Goal: Task Accomplishment & Management: Manage account settings

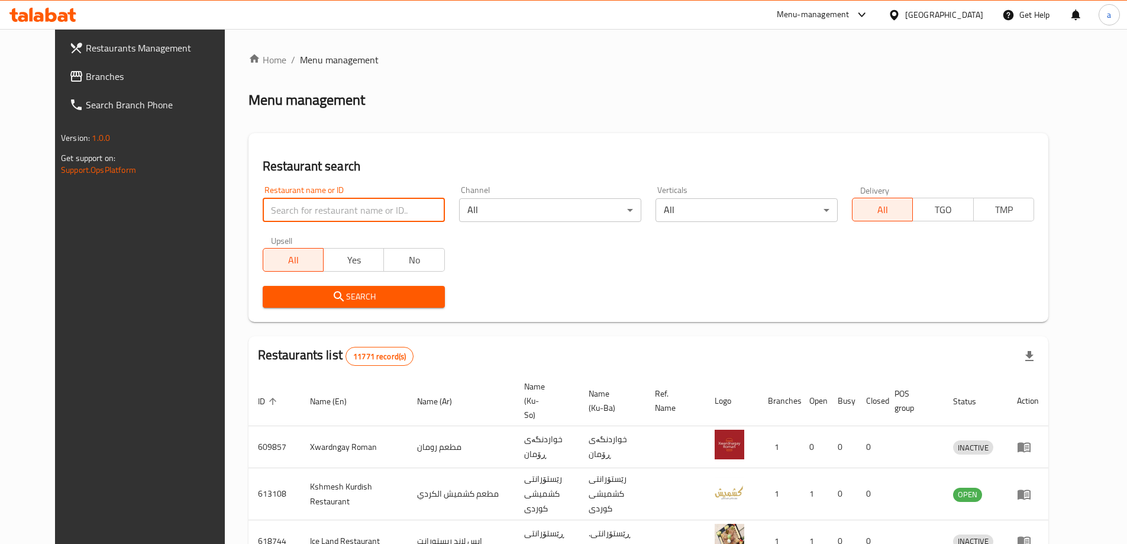
click at [300, 201] on input "search" at bounding box center [354, 210] width 182 height 24
click at [297, 212] on input "search" at bounding box center [354, 210] width 182 height 24
paste input "721565"
type input "721565"
click at [385, 271] on button "No" at bounding box center [413, 260] width 61 height 24
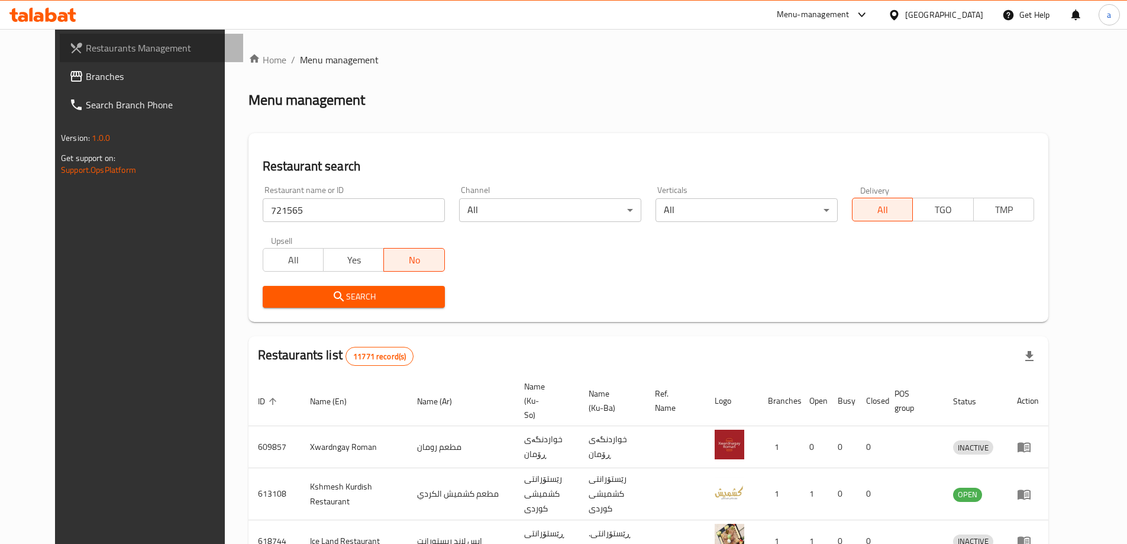
click at [104, 62] on link "Restaurants Management" at bounding box center [151, 48] width 183 height 28
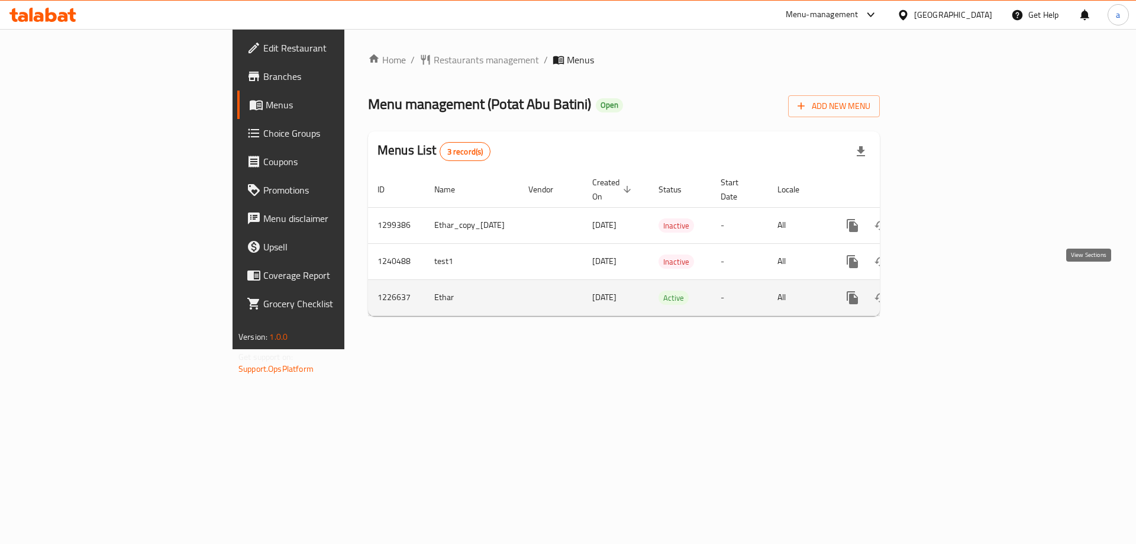
click at [952, 283] on link "enhanced table" at bounding box center [938, 297] width 28 height 28
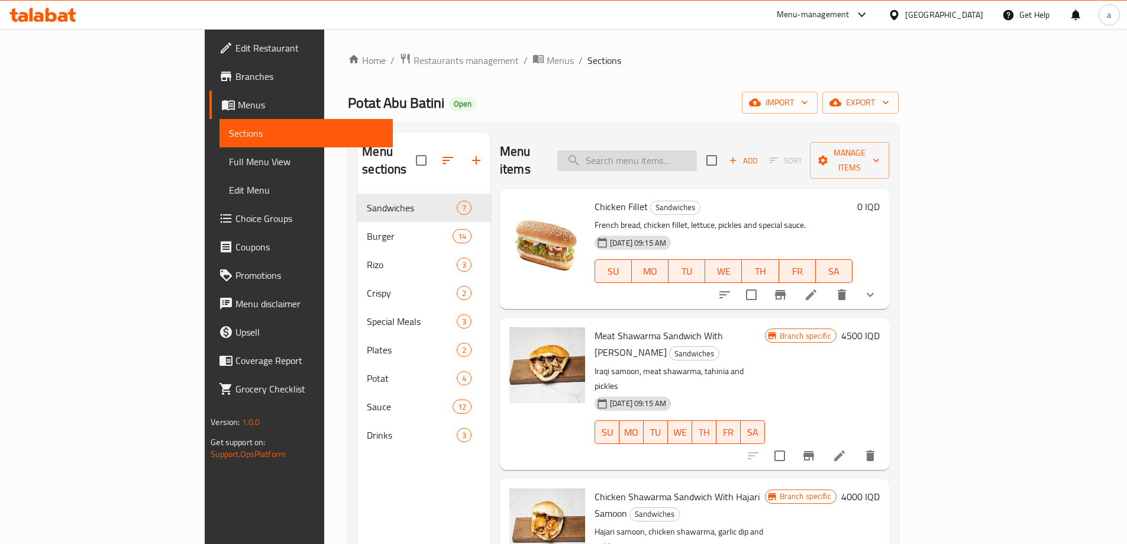
click at [660, 156] on input "search" at bounding box center [627, 160] width 140 height 21
paste input "Buffalo Sauce"
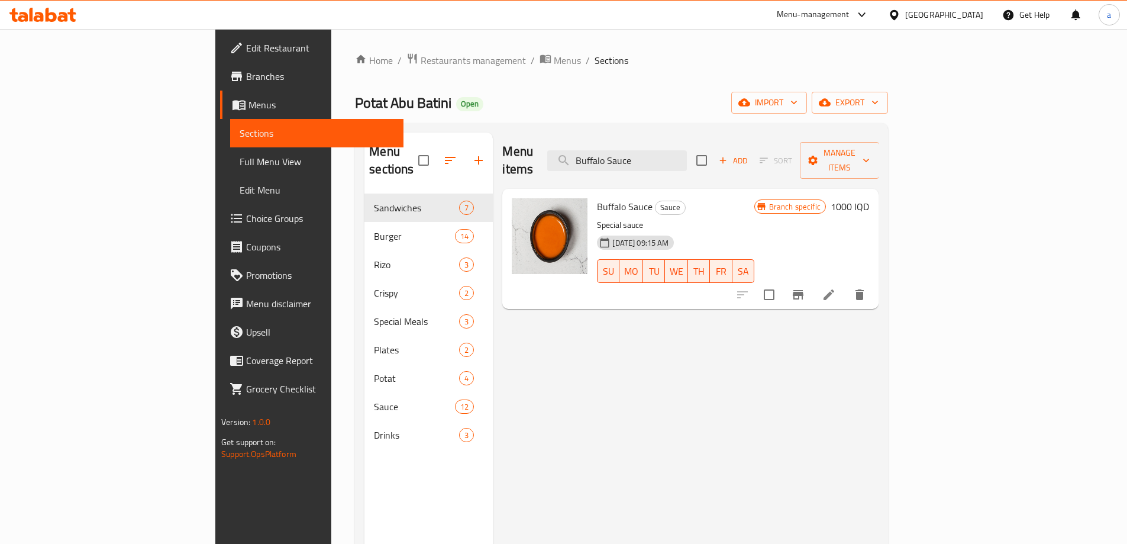
type input "Buffalo Sauce"
click at [805, 288] on icon "Branch-specific-item" at bounding box center [798, 295] width 14 height 14
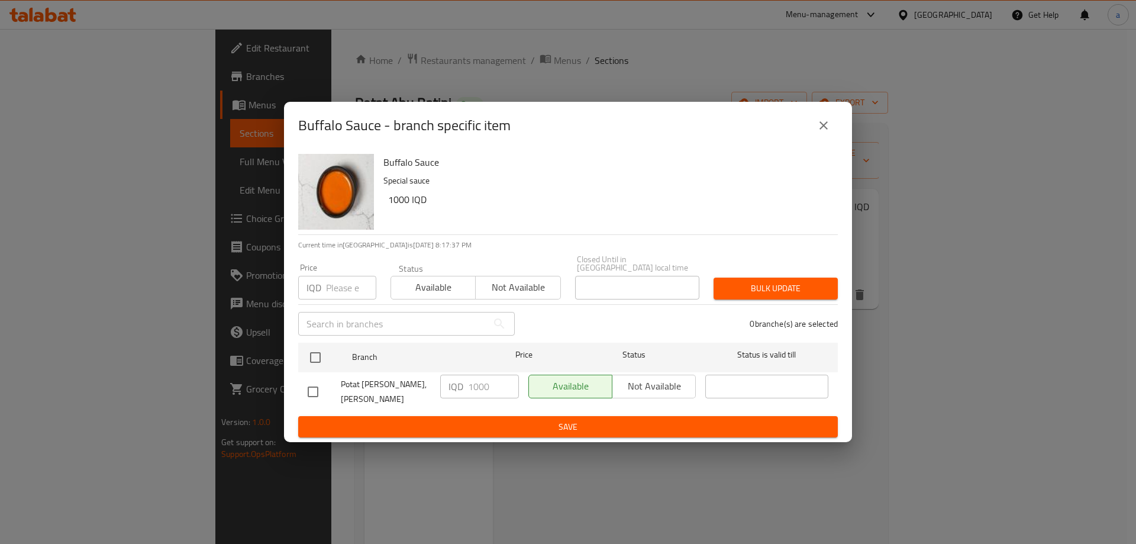
click at [824, 130] on icon "close" at bounding box center [823, 125] width 8 height 8
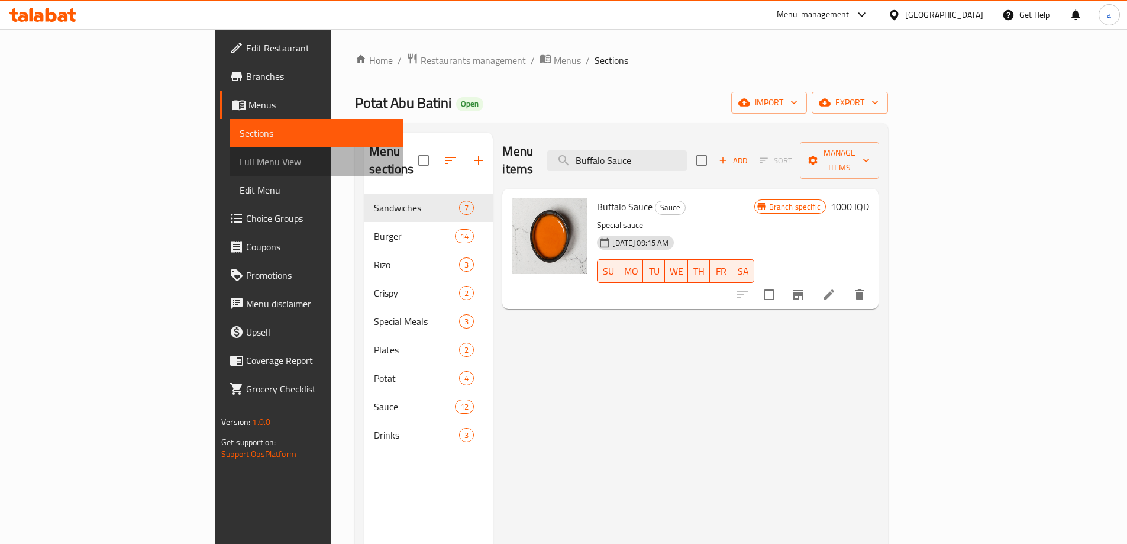
click at [240, 163] on span "Full Menu View" at bounding box center [317, 161] width 154 height 14
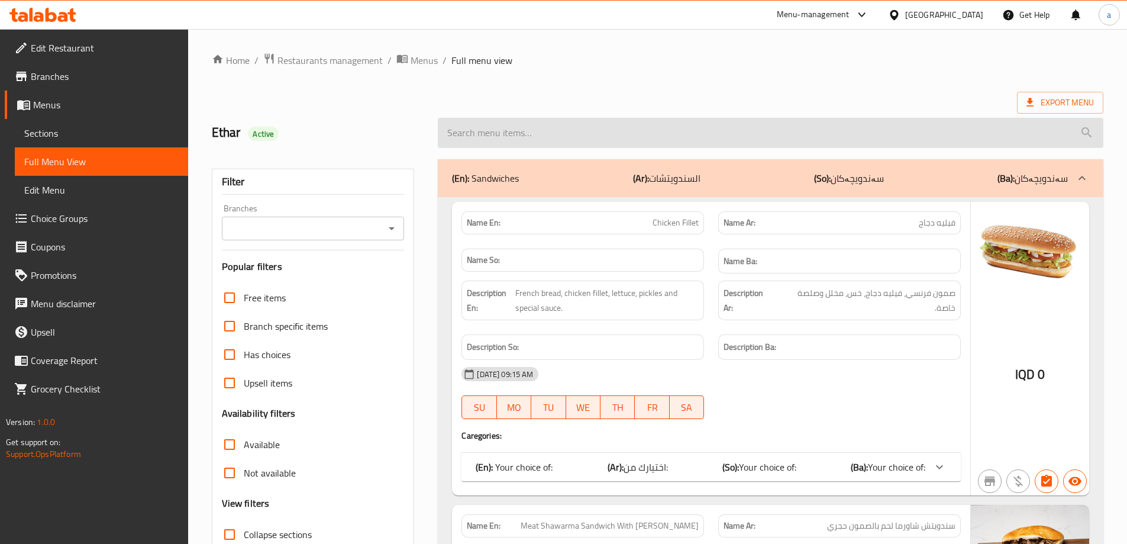
click at [485, 133] on input "search" at bounding box center [771, 133] width 666 height 30
paste input "Buffalo Sauce"
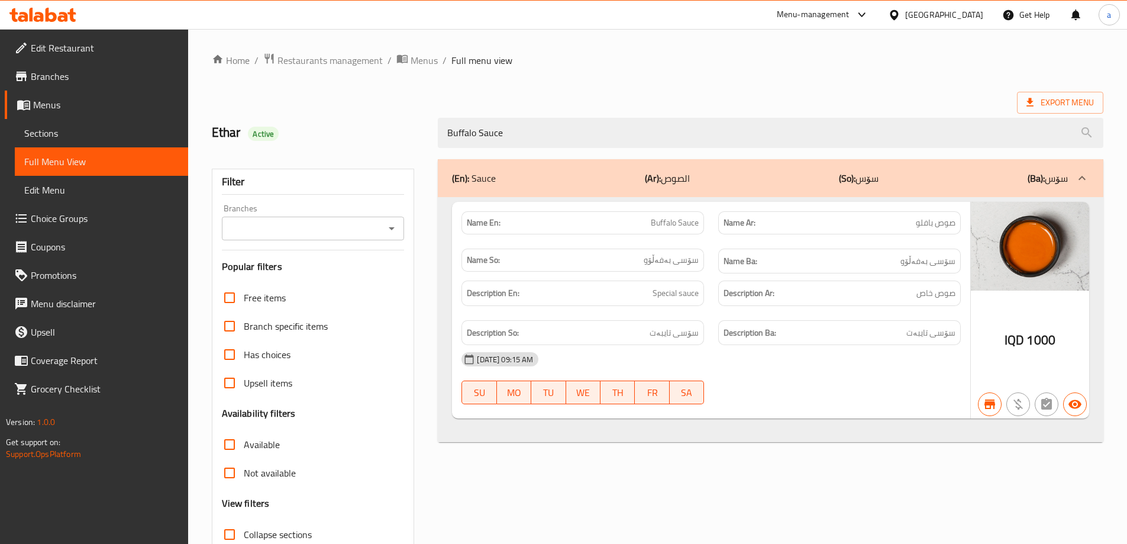
click at [391, 228] on icon "Open" at bounding box center [392, 228] width 6 height 3
type input "Buffalo Sauce"
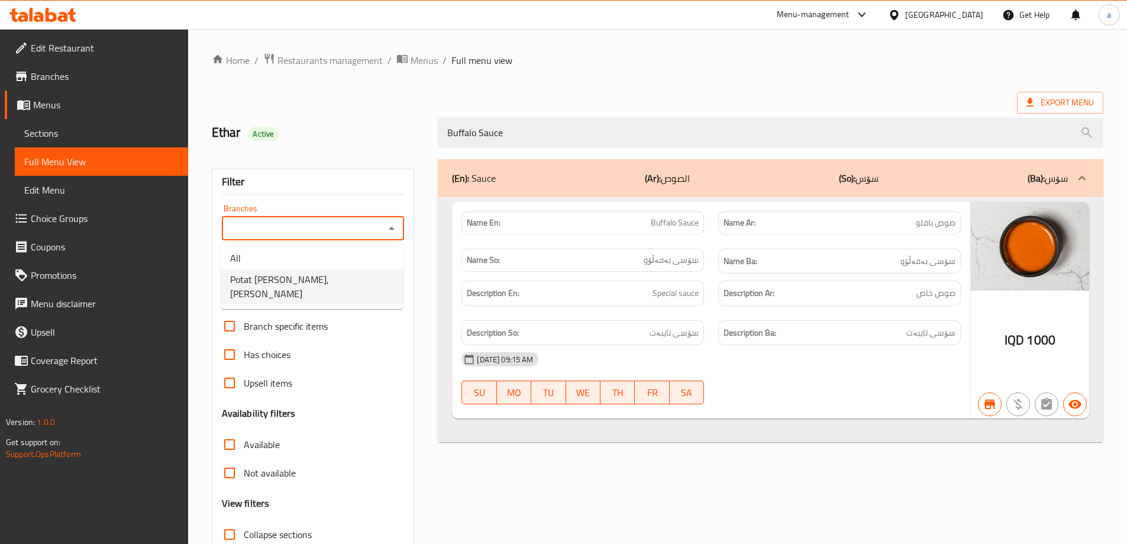
click at [338, 284] on li "Potat [PERSON_NAME], [PERSON_NAME]" at bounding box center [312, 286] width 183 height 35
type input "Potat [PERSON_NAME], [PERSON_NAME]"
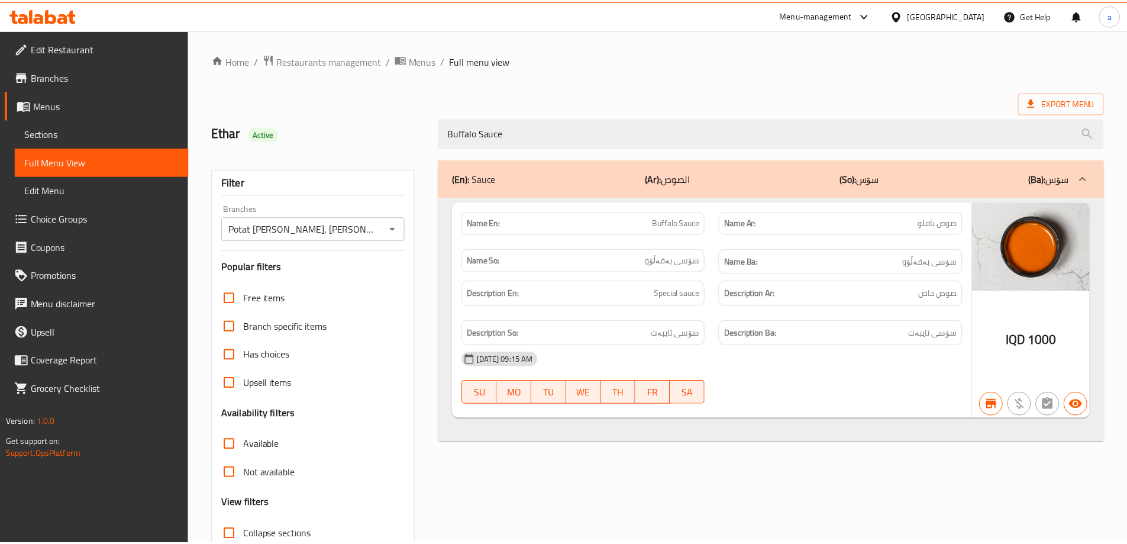
scroll to position [86, 0]
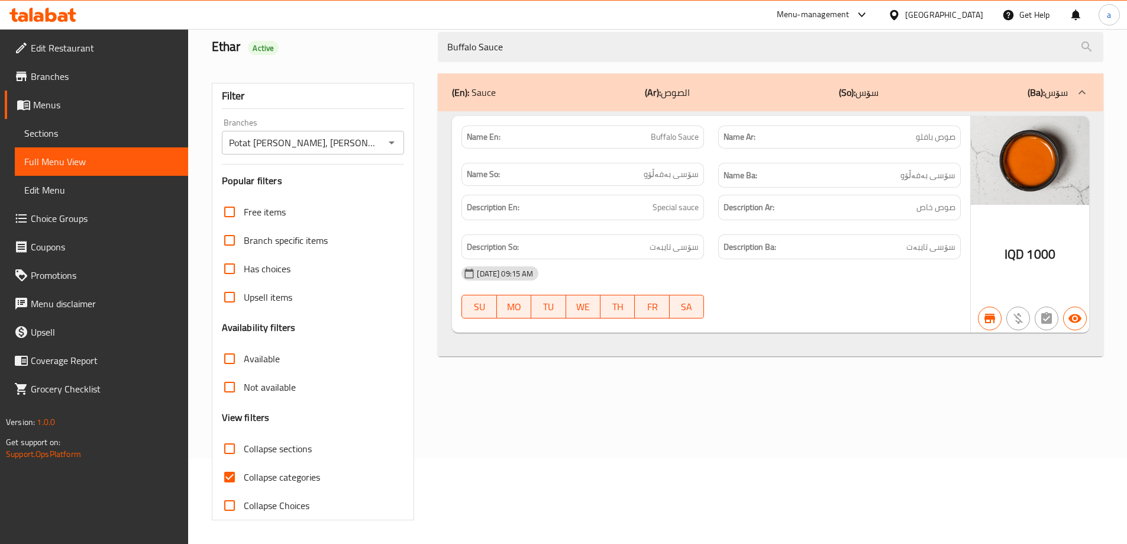
drag, startPoint x: 547, startPoint y: 43, endPoint x: 416, endPoint y: 58, distance: 131.6
click at [416, 58] on div "Ethar Active Buffalo Sauce" at bounding box center [658, 47] width 906 height 53
paste input "[PERSON_NAME]"
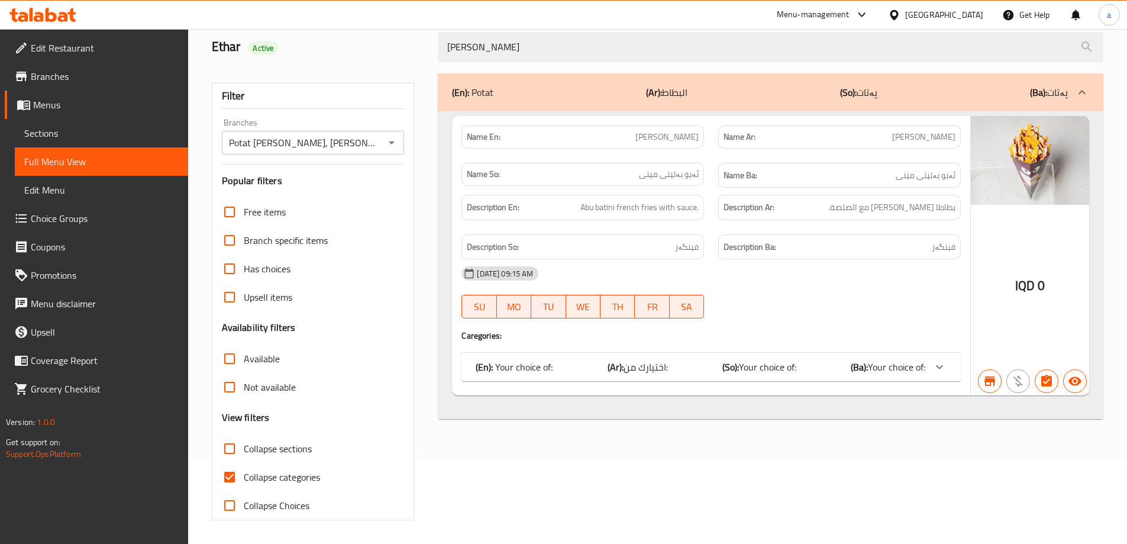
click at [677, 369] on div "(En): Your choice of: (Ar): اختيارك من: (So): Your choice of: (Ba): Your choice…" at bounding box center [701, 367] width 450 height 14
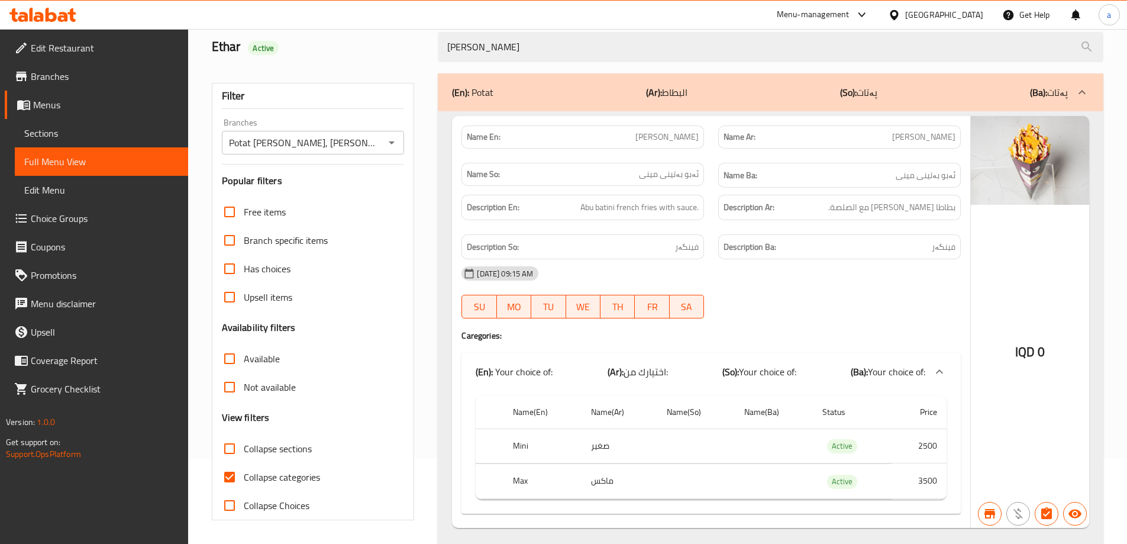
drag, startPoint x: 569, startPoint y: 50, endPoint x: 392, endPoint y: 63, distance: 176.8
click at [392, 63] on div "Ethar Active Abu Batini" at bounding box center [658, 47] width 906 height 53
paste input "Garlic Dip Sauce"
type input "Garlic Dip Sauce"
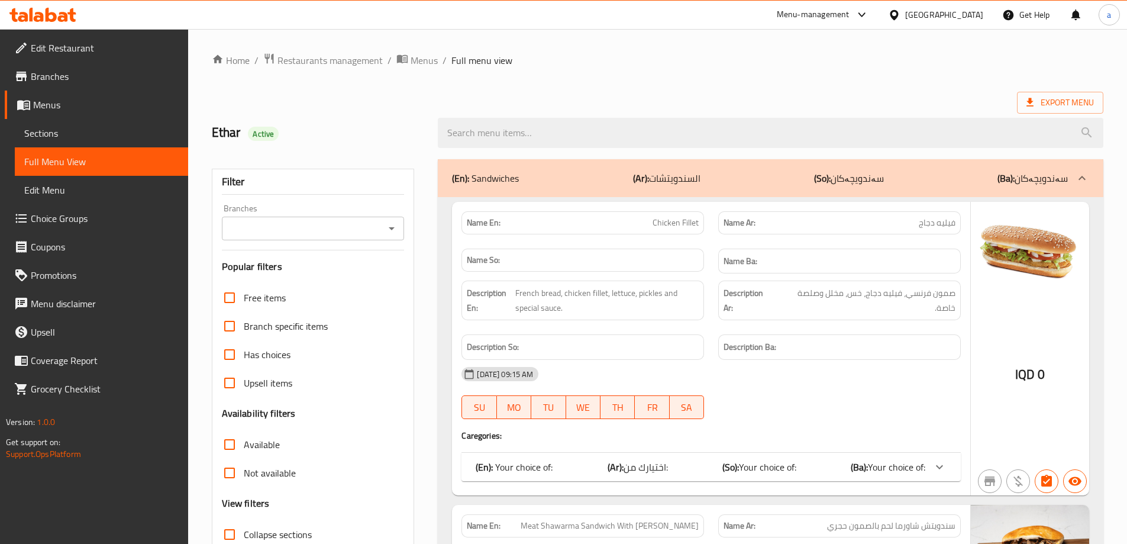
click at [391, 231] on icon "Open" at bounding box center [392, 228] width 14 height 14
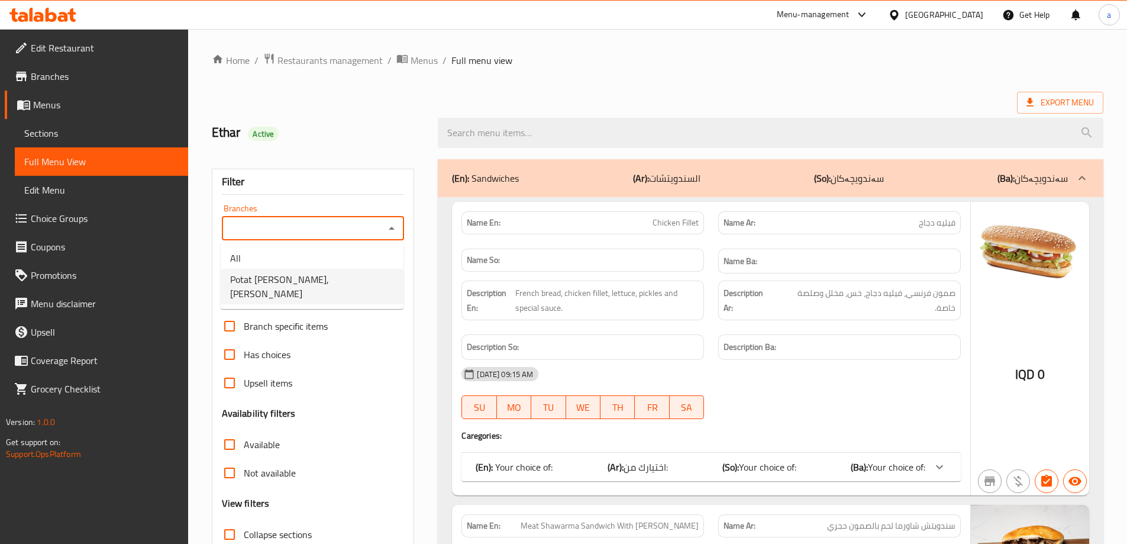
click at [379, 286] on li "Potat [PERSON_NAME], [PERSON_NAME]" at bounding box center [312, 286] width 183 height 35
type input "Potat [PERSON_NAME], [PERSON_NAME]"
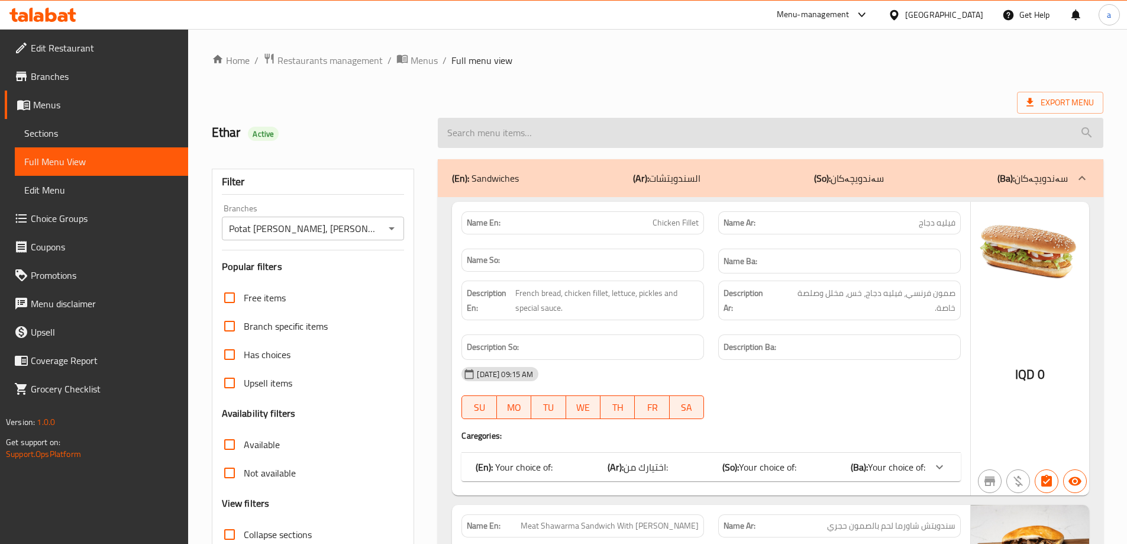
click at [488, 135] on input "search" at bounding box center [771, 133] width 666 height 30
paste input "Garlic Dip Sauce"
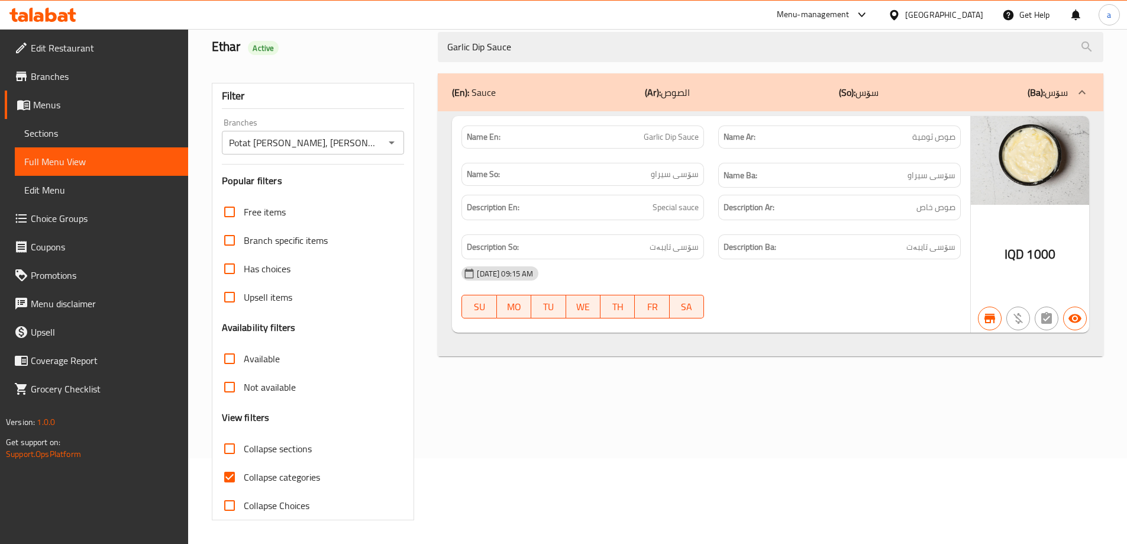
type input "Garlic Dip Sauce"
click at [270, 471] on span "Collapse categories" at bounding box center [282, 477] width 76 height 14
click at [244, 471] on input "Collapse categories" at bounding box center [229, 477] width 28 height 28
checkbox input "false"
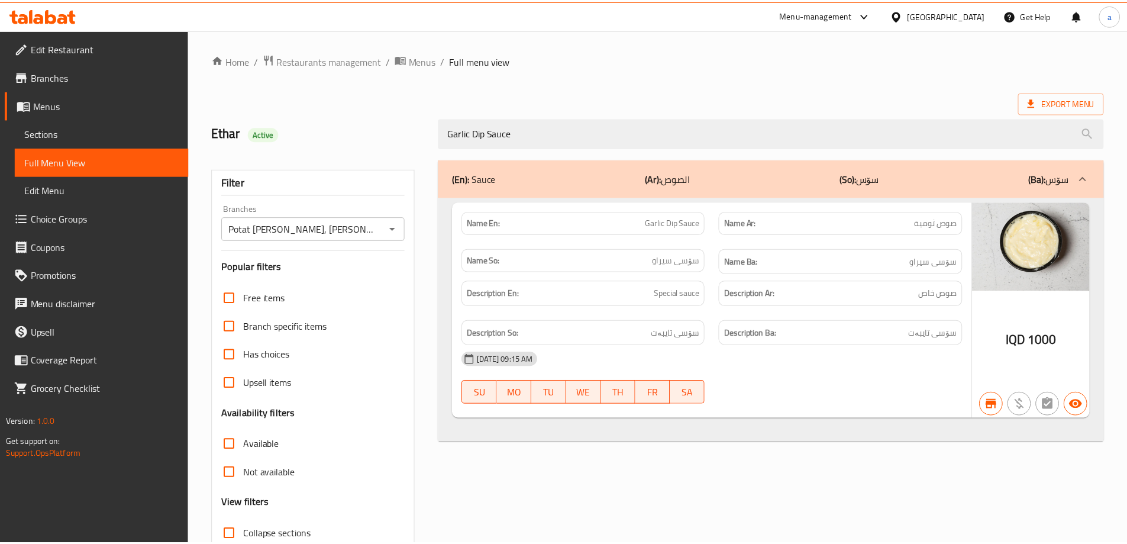
scroll to position [86, 0]
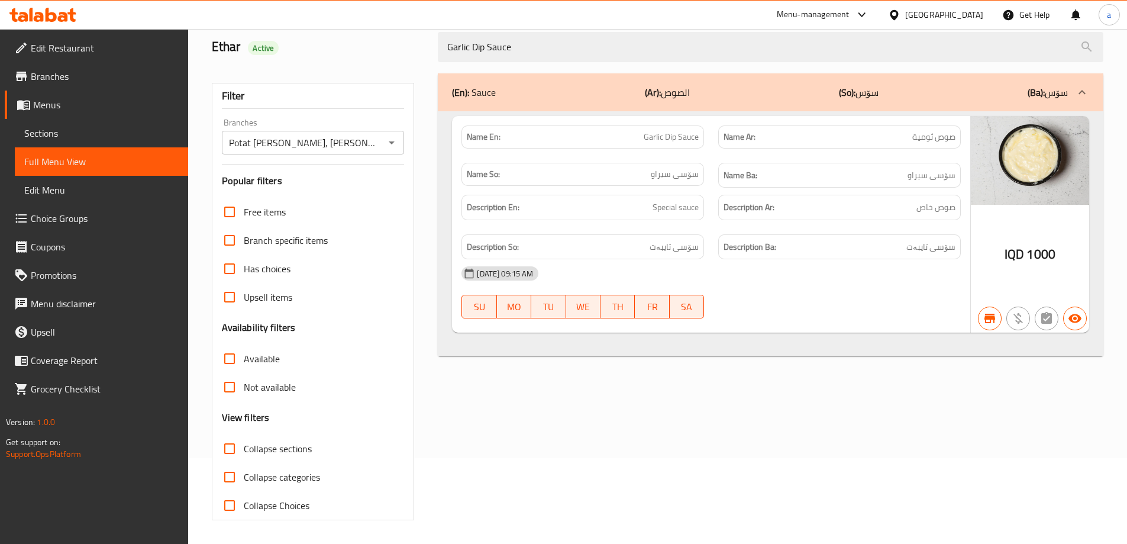
drag, startPoint x: 518, startPoint y: 51, endPoint x: 248, endPoint y: 45, distance: 269.8
click at [369, 57] on div "Ethar Active Garlic Dip Sauce" at bounding box center [658, 47] width 906 height 53
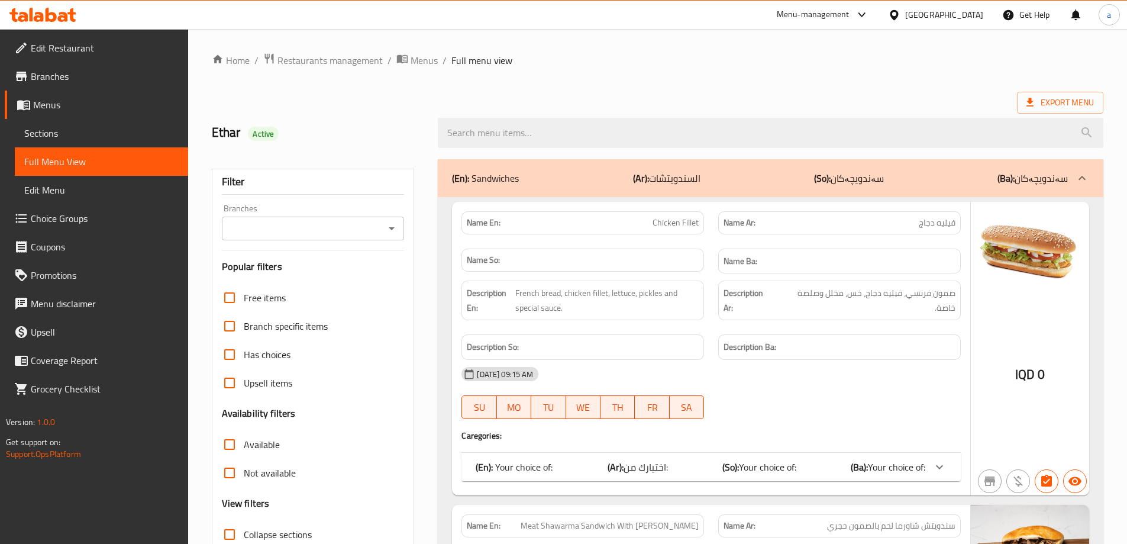
click at [395, 227] on icon "Open" at bounding box center [392, 228] width 14 height 14
click at [367, 272] on li "Potat [PERSON_NAME], [PERSON_NAME]" at bounding box center [312, 286] width 183 height 35
type input "Potat [PERSON_NAME], [PERSON_NAME]"
click at [527, 139] on input "search" at bounding box center [771, 133] width 666 height 30
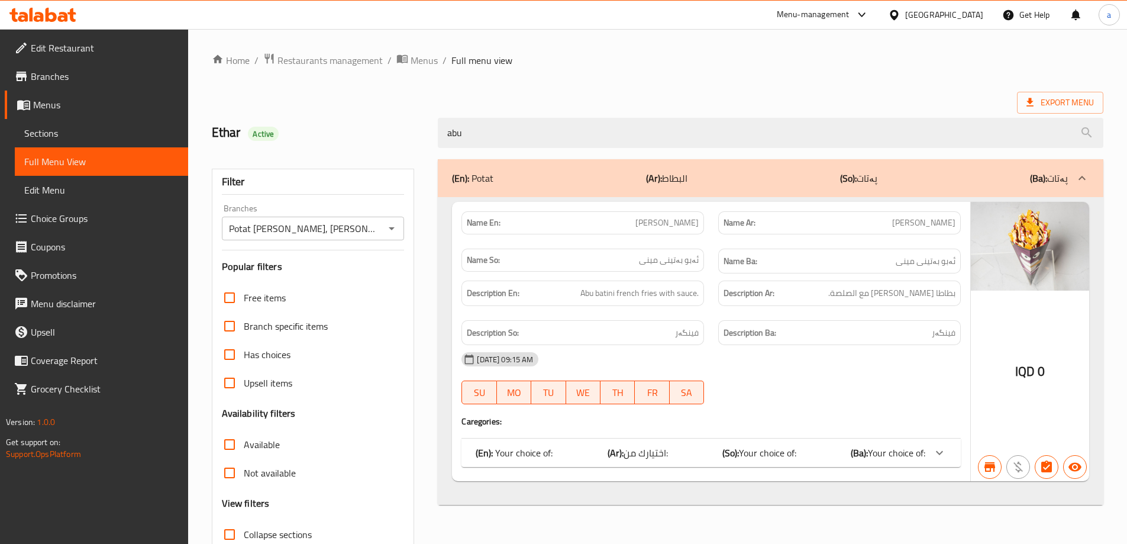
type input "abu"
click at [747, 449] on span "Your choice of:" at bounding box center [767, 453] width 57 height 18
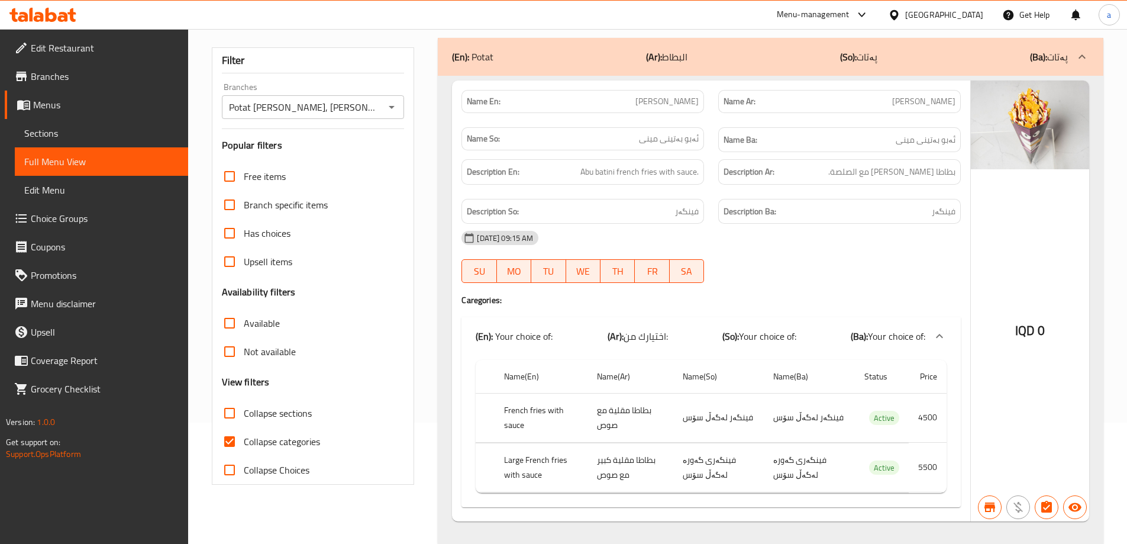
scroll to position [146, 0]
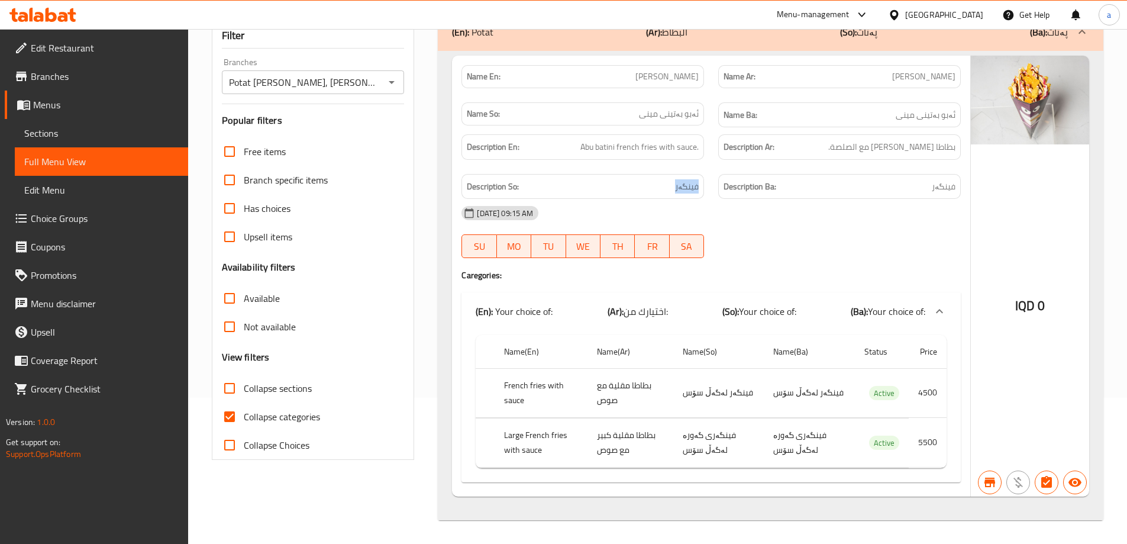
drag, startPoint x: 670, startPoint y: 187, endPoint x: 703, endPoint y: 187, distance: 32.5
click at [703, 187] on div "Description So: فینگەر" at bounding box center [582, 186] width 243 height 25
click at [714, 178] on div "Description Ba: فینگەر" at bounding box center [839, 187] width 257 height 40
click at [96, 167] on span "Full Menu View" at bounding box center [101, 161] width 154 height 14
click at [124, 131] on span "Sections" at bounding box center [101, 133] width 154 height 14
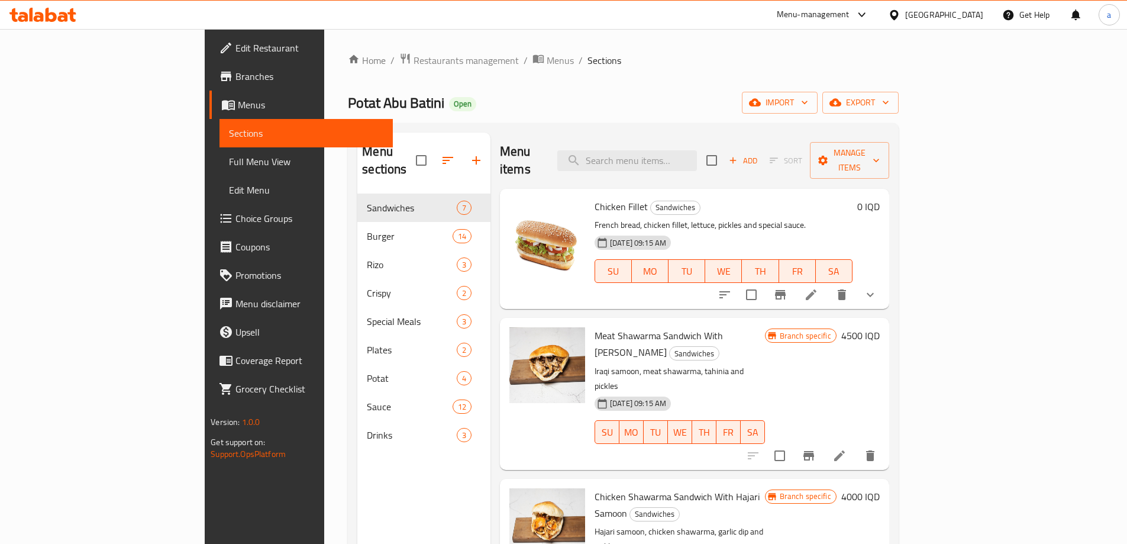
click at [722, 140] on div "Menu items Add Sort Manage items" at bounding box center [694, 161] width 389 height 56
click at [697, 150] on input "search" at bounding box center [627, 160] width 140 height 21
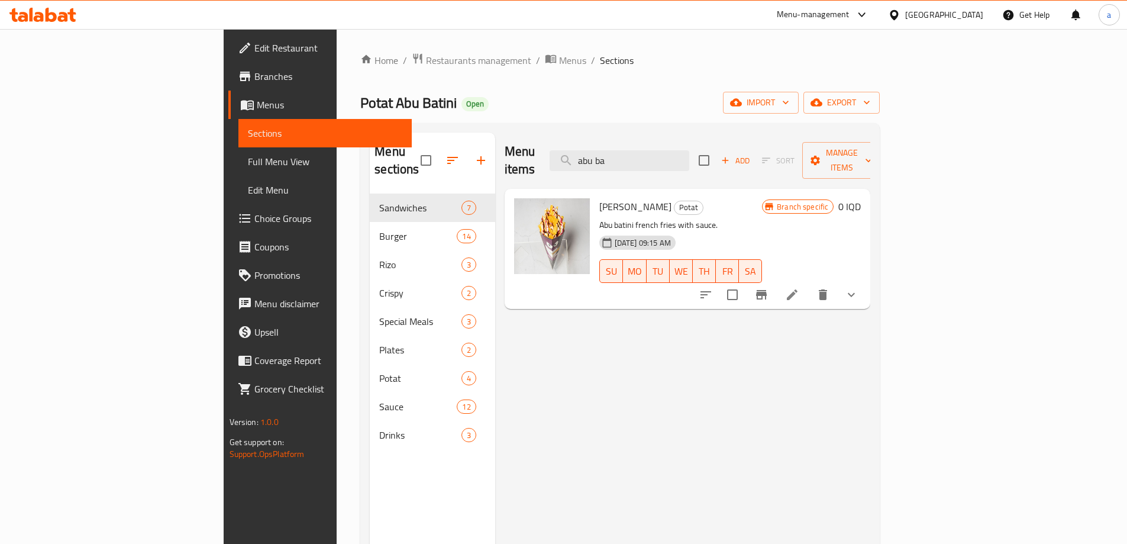
type input "abu ba"
click at [799, 288] on icon at bounding box center [792, 295] width 14 height 14
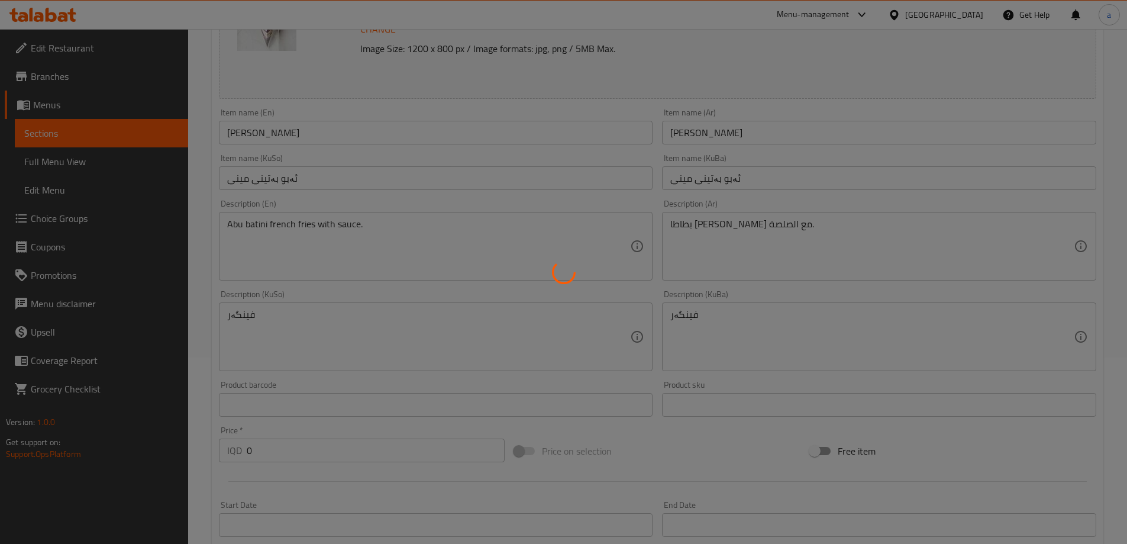
scroll to position [197, 0]
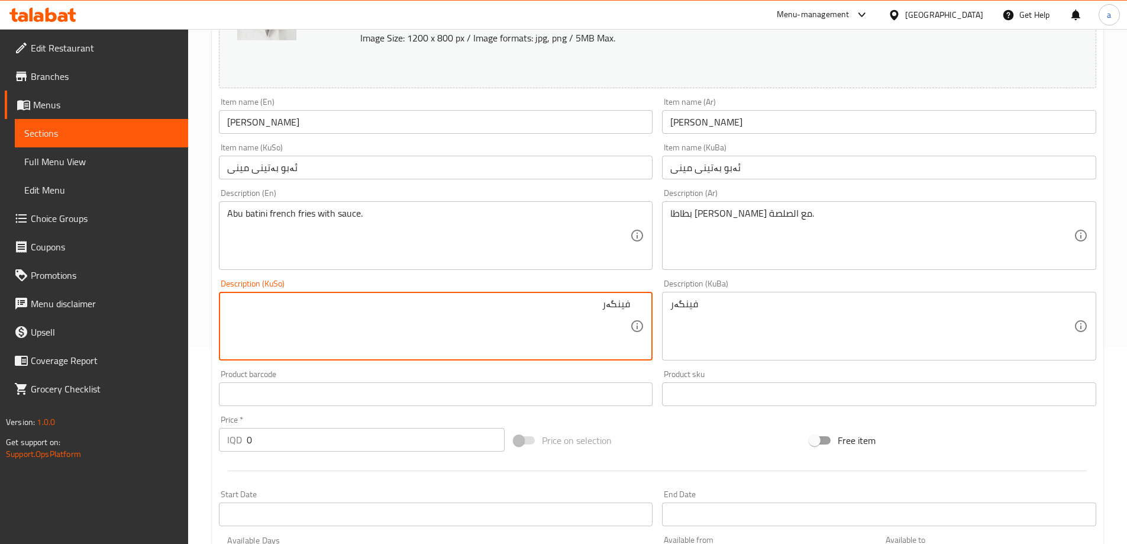
click at [457, 322] on textarea "فینگەر" at bounding box center [428, 326] width 403 height 56
type textarea "فینگەری ئەبو بەتینی لەگەل سۆس"
click at [694, 296] on div "فینگەر Description (KuBa)" at bounding box center [879, 326] width 434 height 69
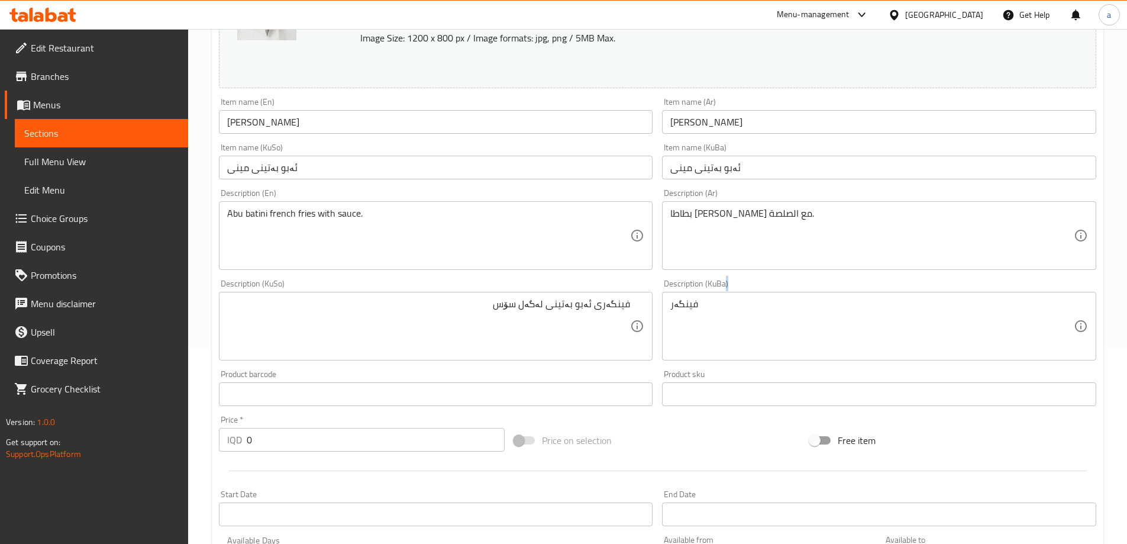
click at [694, 296] on div "فینگەر Description (KuBa)" at bounding box center [879, 326] width 434 height 69
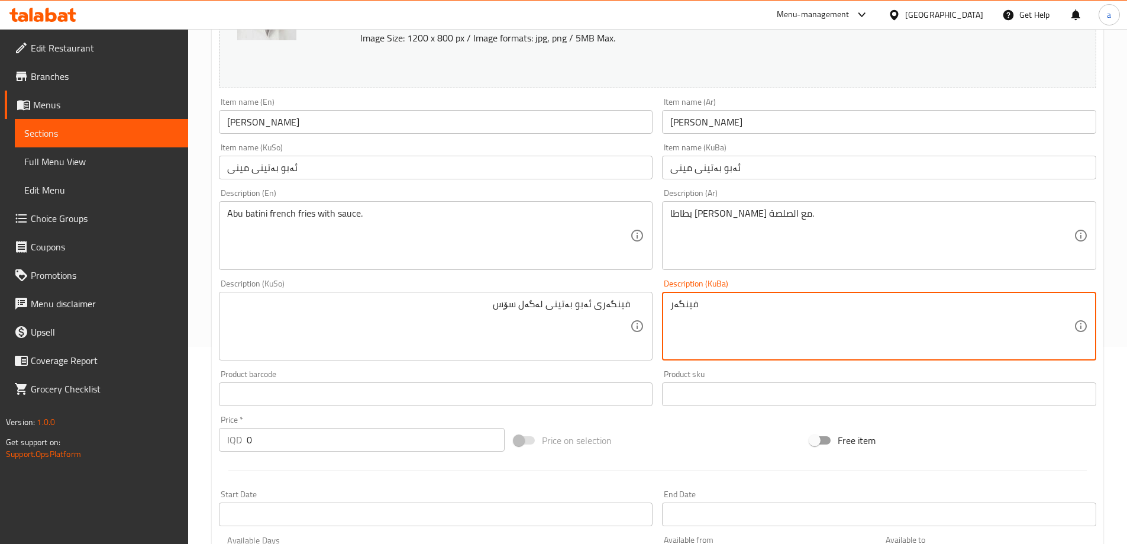
click at [685, 309] on textarea "فینگەر" at bounding box center [871, 326] width 403 height 56
paste textarea "ی ئەبو بەتینی لەگەل سۆس"
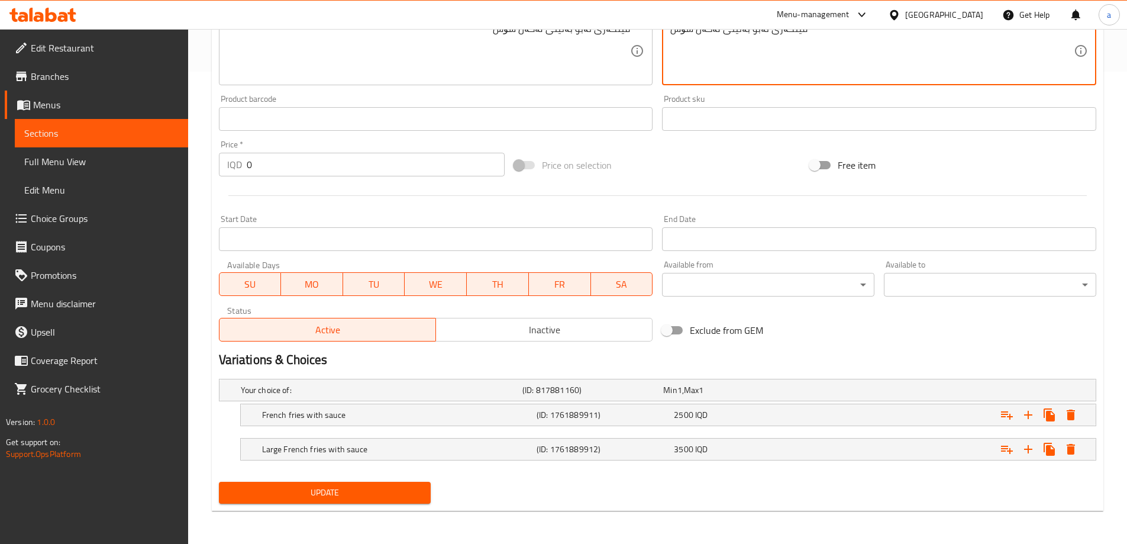
type textarea "فینگەری ئەبو بەتینی لەگەل سۆس"
click at [390, 492] on span "Update" at bounding box center [324, 492] width 193 height 15
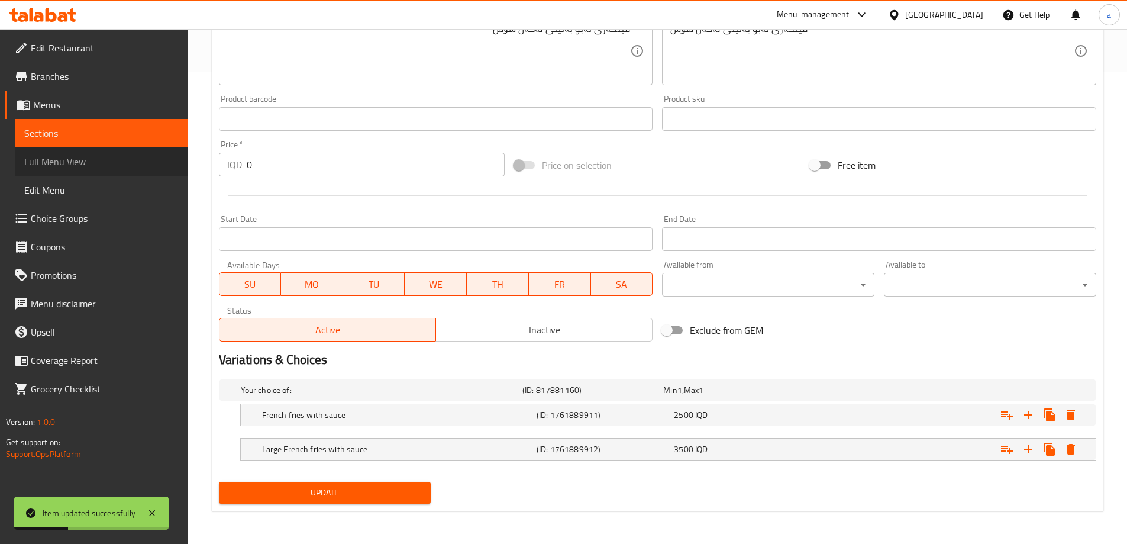
click at [143, 159] on span "Full Menu View" at bounding box center [101, 161] width 154 height 14
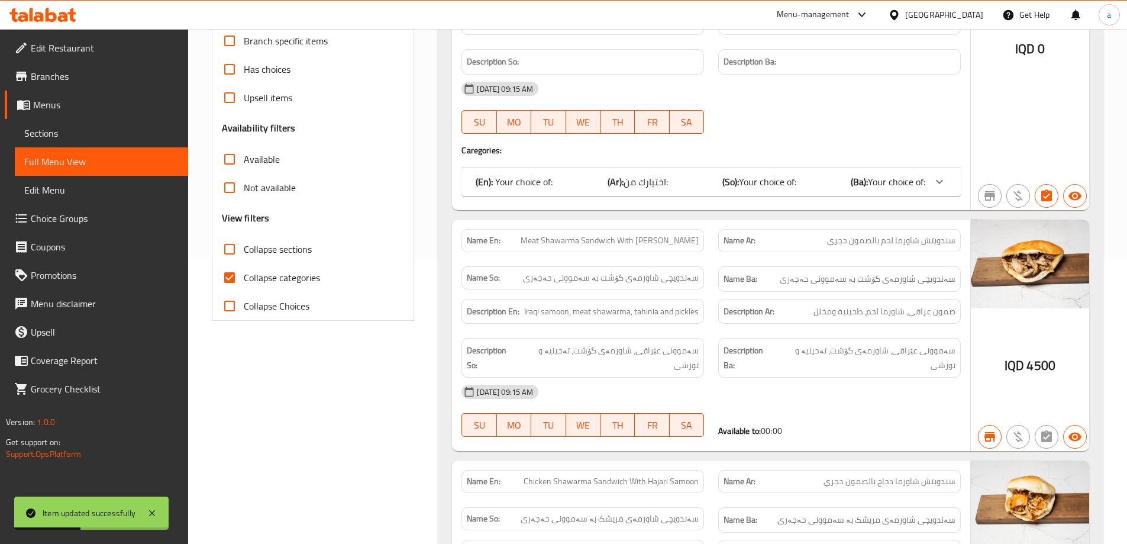
scroll to position [275, 0]
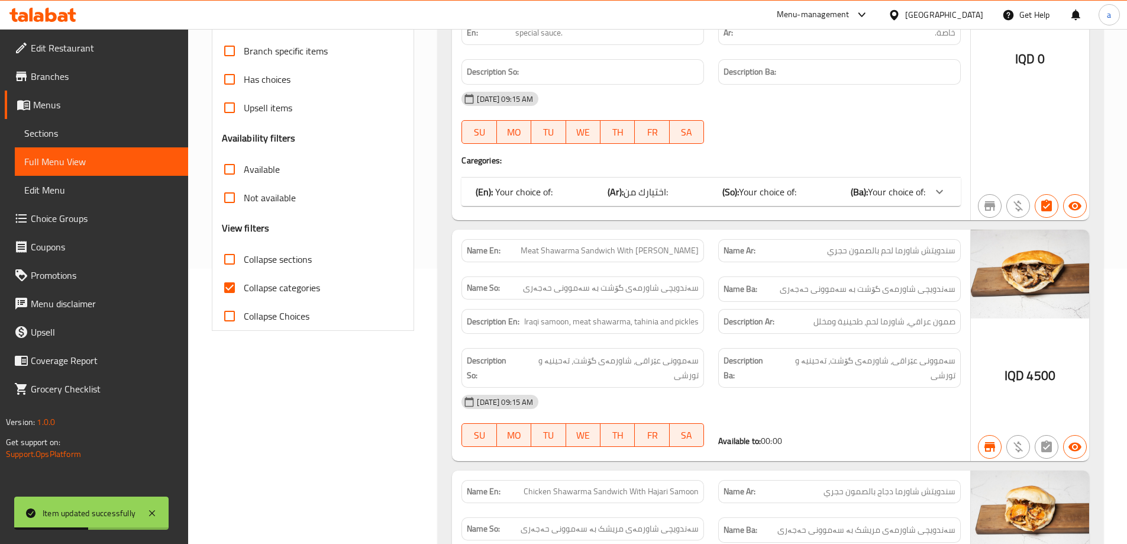
click at [251, 287] on span "Collapse categories" at bounding box center [282, 287] width 76 height 14
click at [244, 287] on input "Collapse categories" at bounding box center [229, 287] width 28 height 28
checkbox input "false"
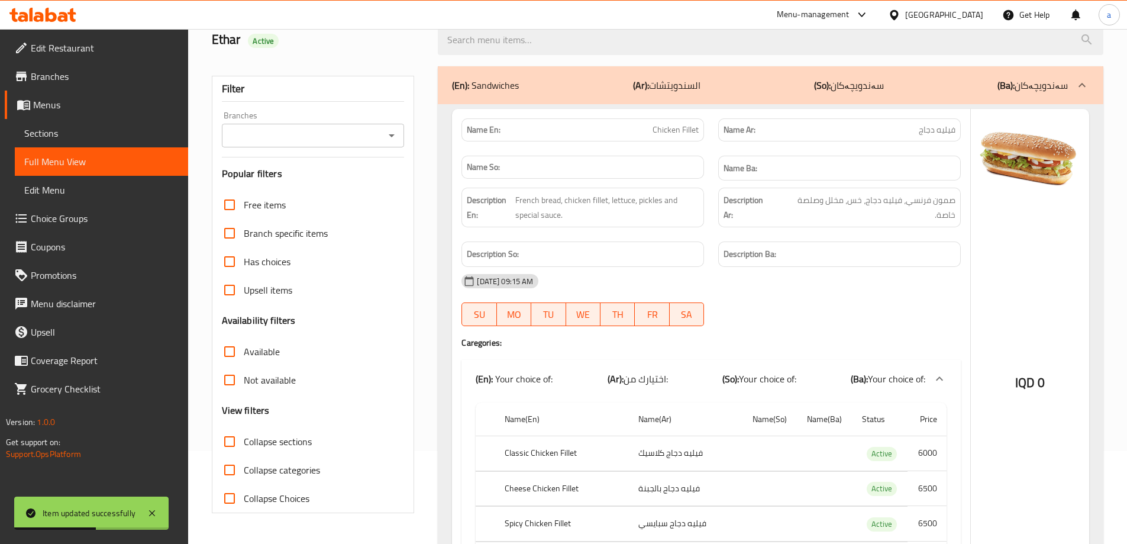
scroll to position [0, 0]
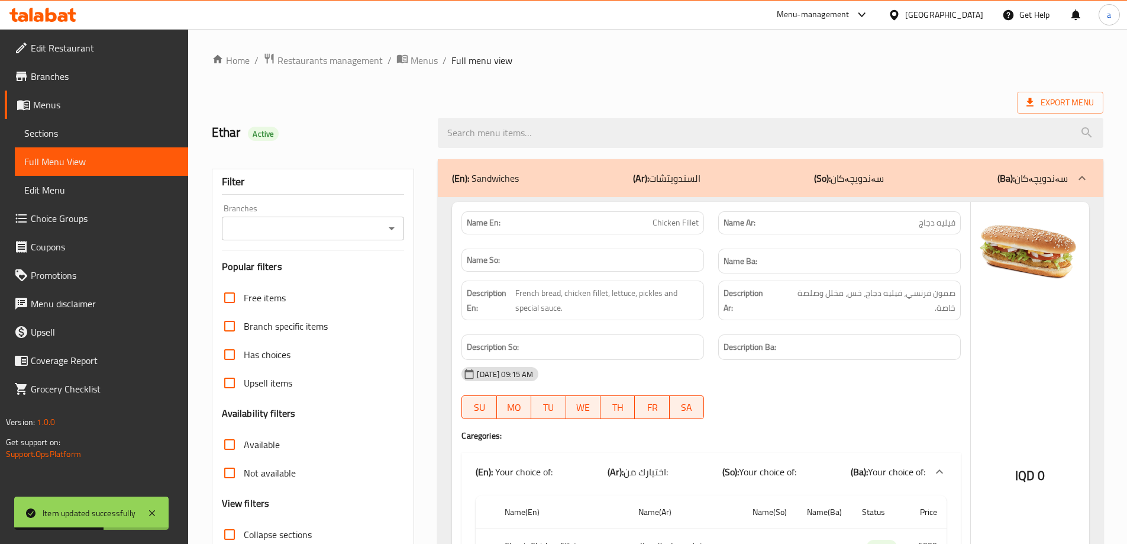
click at [389, 223] on icon "Open" at bounding box center [392, 228] width 14 height 14
click at [379, 276] on li "Potat [PERSON_NAME], [PERSON_NAME]" at bounding box center [312, 286] width 183 height 35
type input "Potat [PERSON_NAME], [PERSON_NAME]"
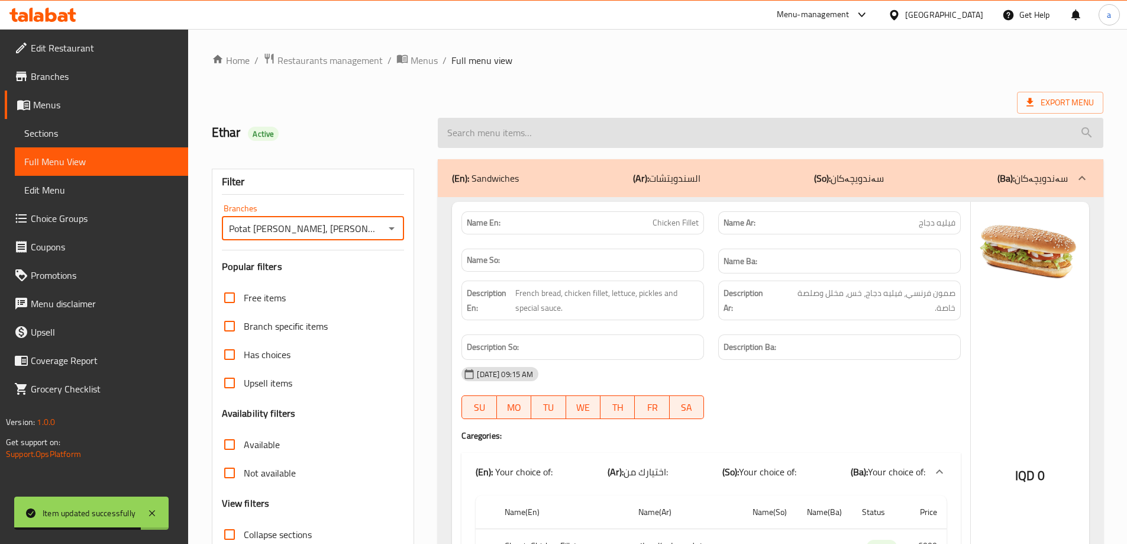
click at [592, 135] on input "search" at bounding box center [771, 133] width 666 height 30
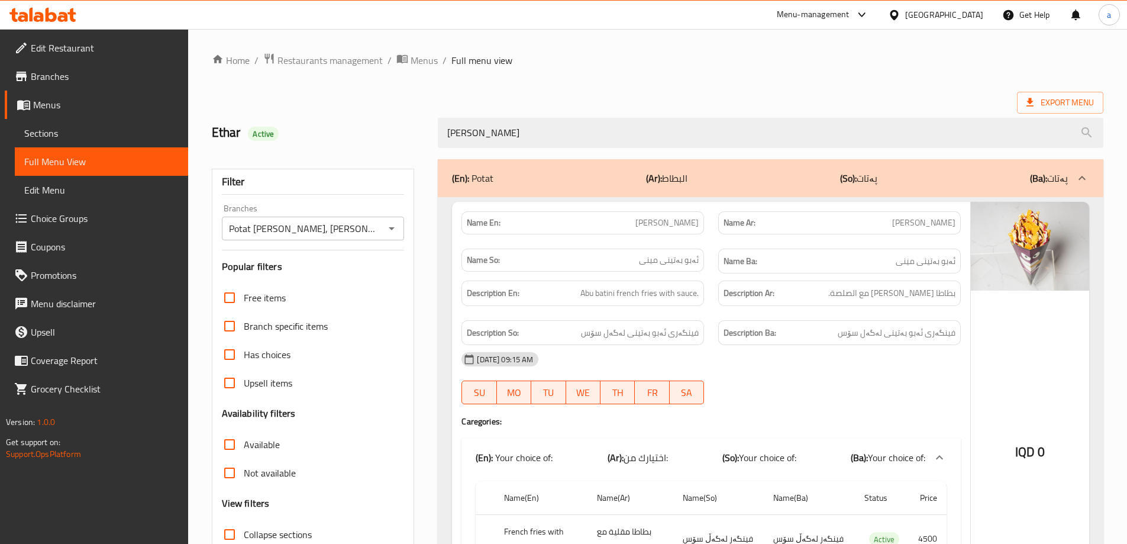
type input "abu batini"
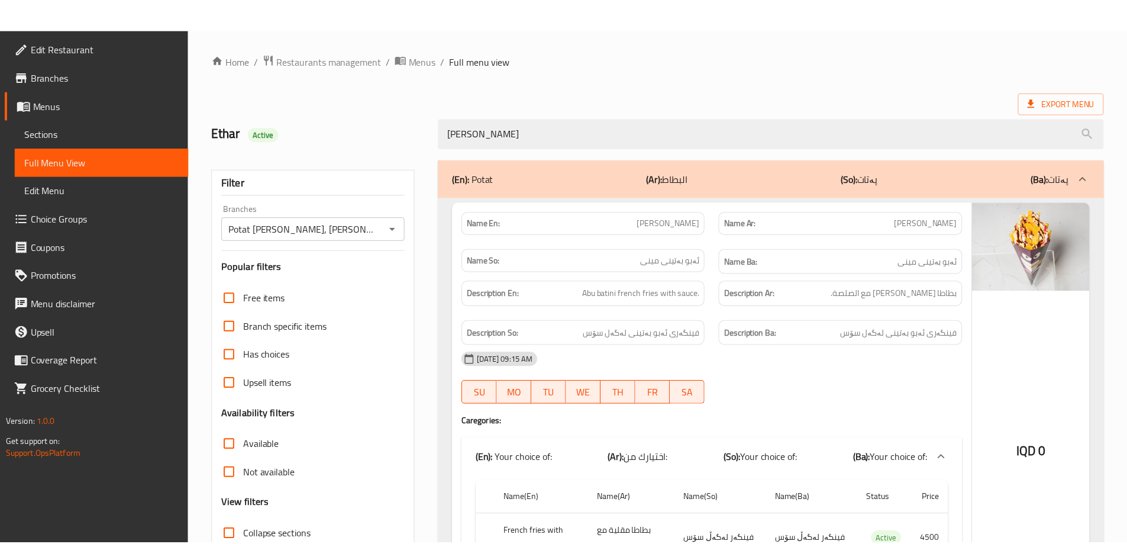
scroll to position [146, 0]
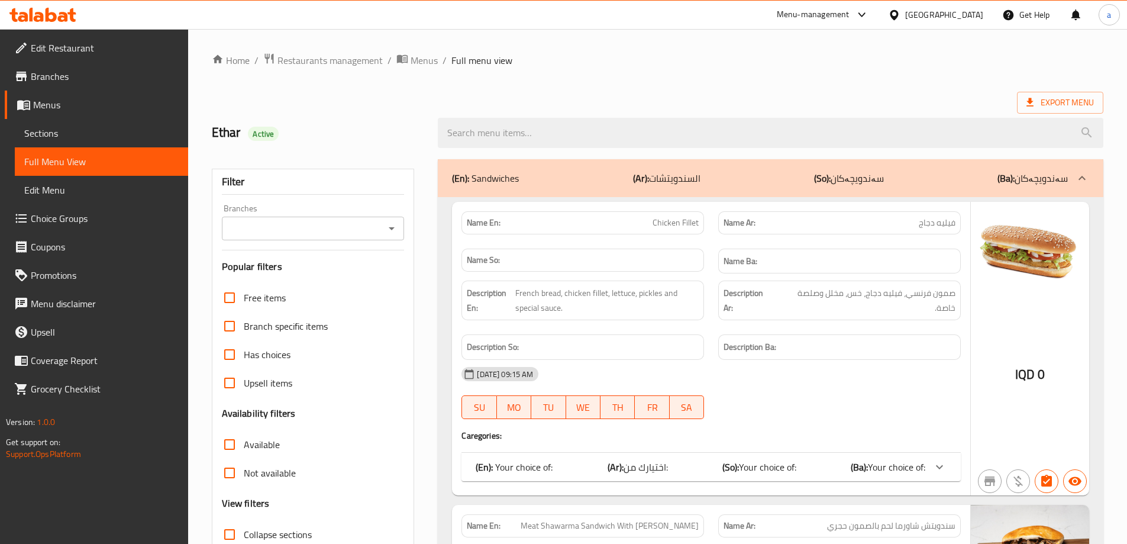
click at [393, 225] on icon "Open" at bounding box center [392, 228] width 14 height 14
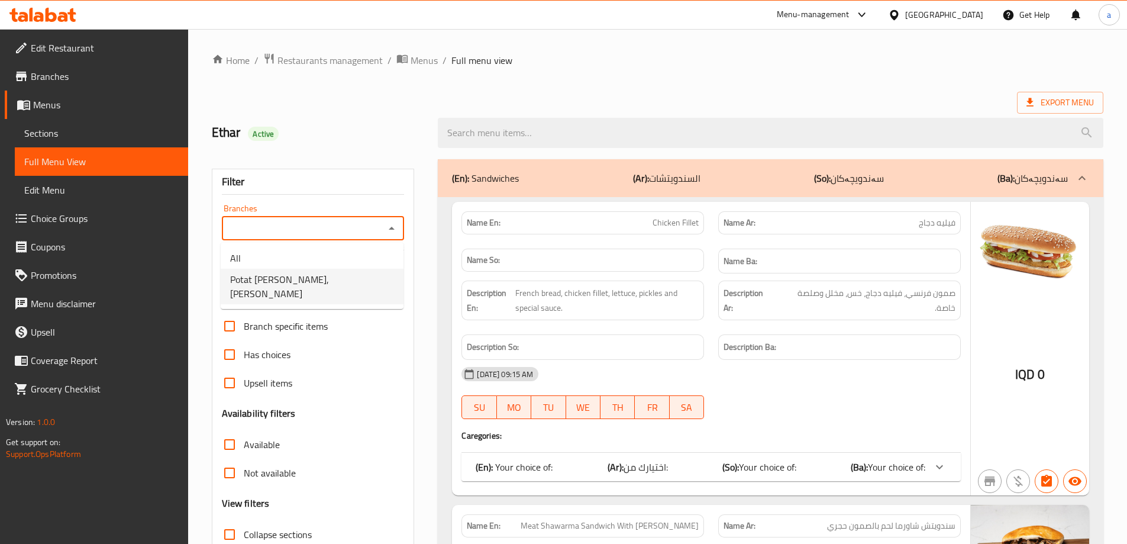
click at [352, 278] on li "Potat [PERSON_NAME], [PERSON_NAME]" at bounding box center [312, 286] width 183 height 35
type input "Potat [PERSON_NAME], [PERSON_NAME]"
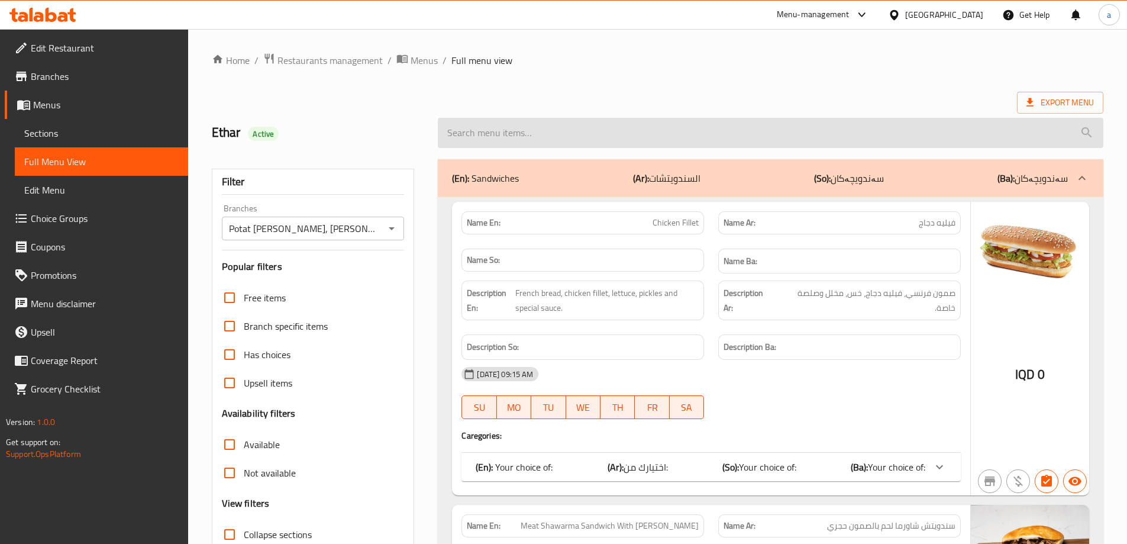
click at [579, 141] on input "search" at bounding box center [771, 133] width 666 height 30
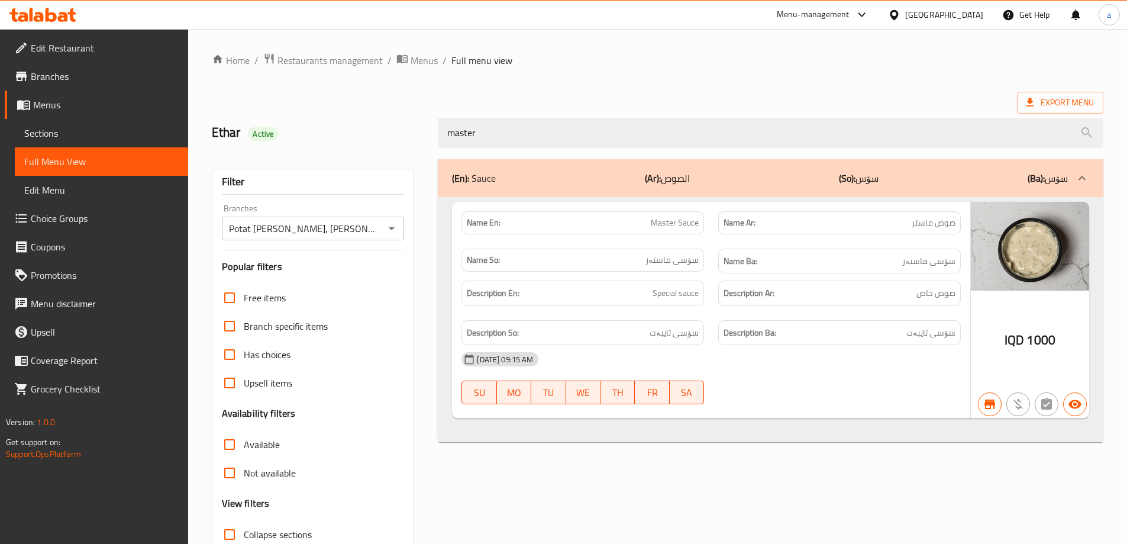
scroll to position [86, 0]
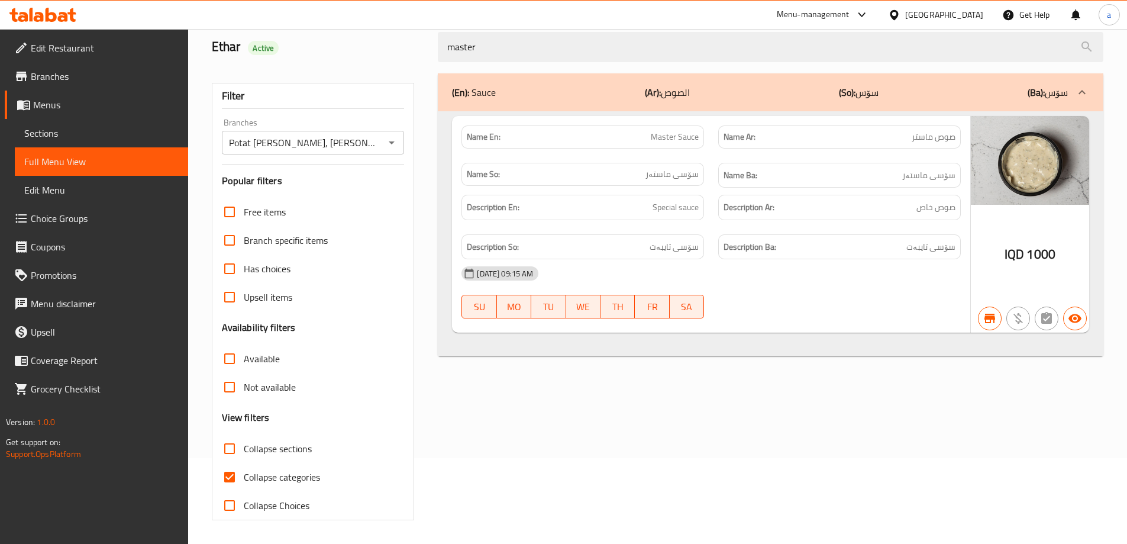
type input "master"
click at [251, 478] on span "Collapse categories" at bounding box center [282, 477] width 76 height 14
click at [244, 478] on input "Collapse categories" at bounding box center [229, 477] width 28 height 28
checkbox input "false"
